Goal: Find specific page/section: Find specific page/section

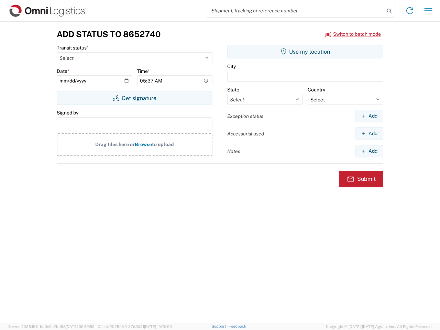
click at [295, 11] on input "search" at bounding box center [295, 10] width 178 height 13
click at [389, 11] on icon at bounding box center [389, 11] width 10 height 10
click at [410, 11] on icon at bounding box center [409, 10] width 11 height 11
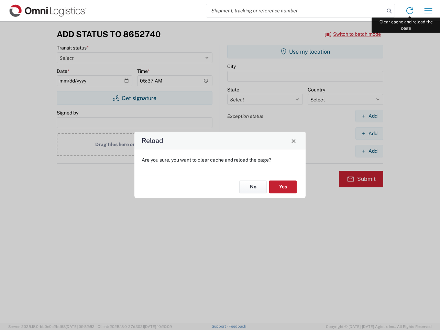
click at [428, 11] on div "Reload Are you sure, you want to clear cache and reload the page? No Yes" at bounding box center [220, 165] width 440 height 330
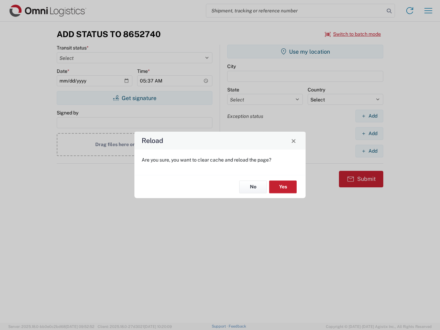
click at [353, 34] on div "Reload Are you sure, you want to clear cache and reload the page? No Yes" at bounding box center [220, 165] width 440 height 330
click at [134, 98] on div "Reload Are you sure, you want to clear cache and reload the page? No Yes" at bounding box center [220, 165] width 440 height 330
click at [305, 52] on div "Reload Are you sure, you want to clear cache and reload the page? No Yes" at bounding box center [220, 165] width 440 height 330
click at [369, 116] on div "Reload Are you sure, you want to clear cache and reload the page? No Yes" at bounding box center [220, 165] width 440 height 330
click at [369, 133] on div "Reload Are you sure, you want to clear cache and reload the page? No Yes" at bounding box center [220, 165] width 440 height 330
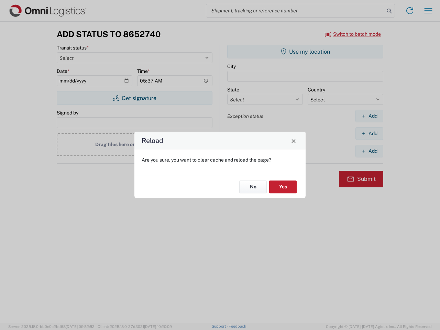
click at [369, 151] on div "Reload Are you sure, you want to clear cache and reload the page? No Yes" at bounding box center [220, 165] width 440 height 330
